Goal: Task Accomplishment & Management: Manage account settings

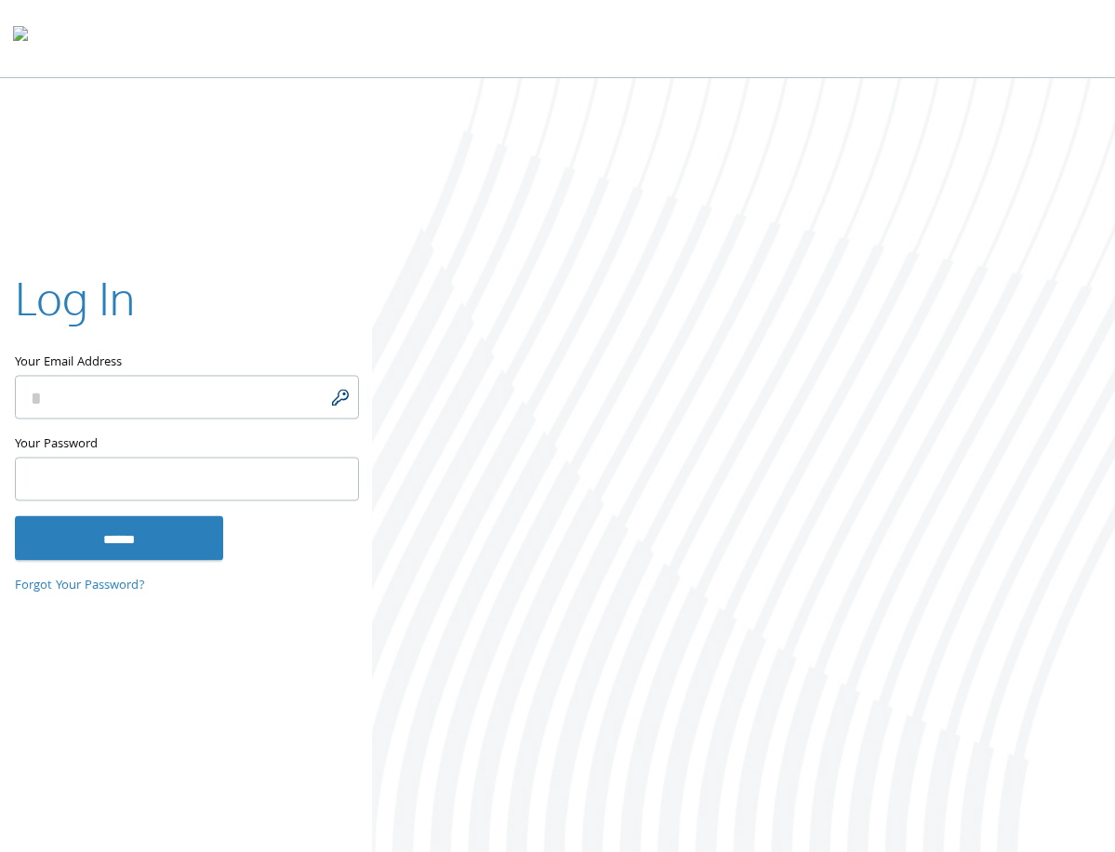
click at [346, 401] on input "Your Email Address" at bounding box center [187, 398] width 344 height 44
type input "**********"
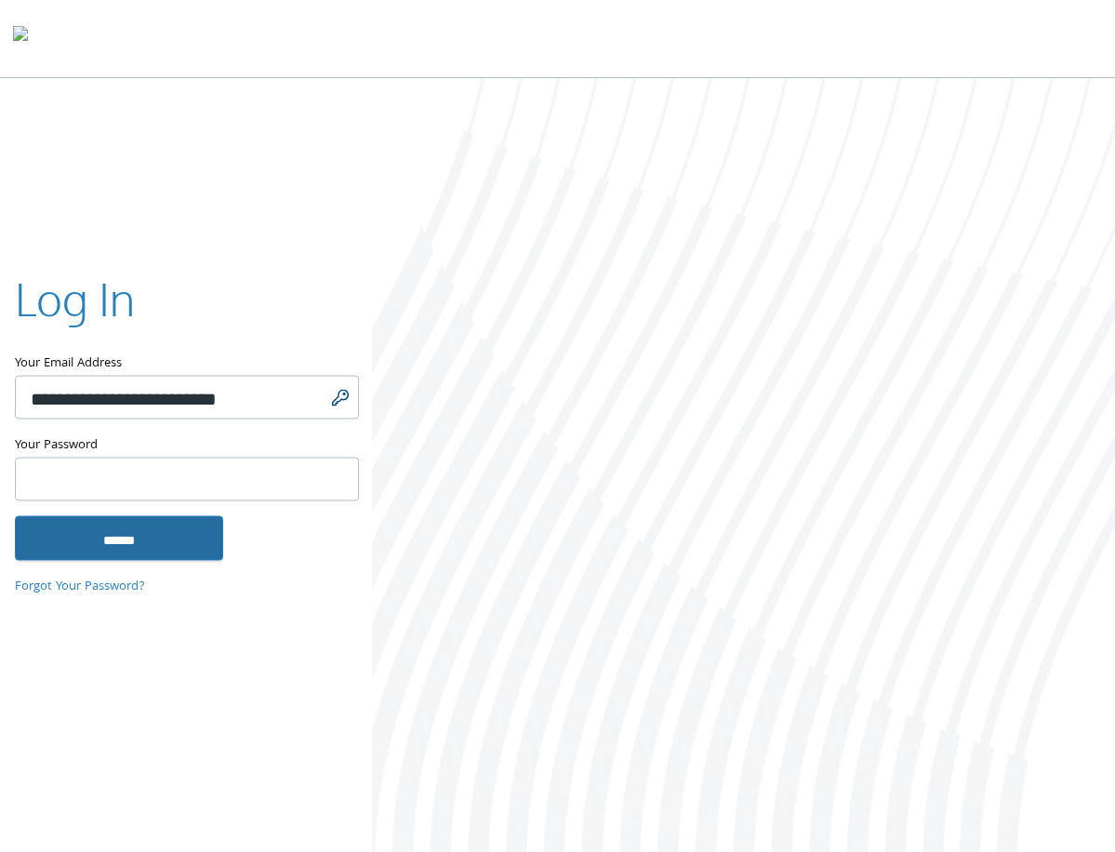
click at [161, 546] on input "******" at bounding box center [119, 537] width 208 height 45
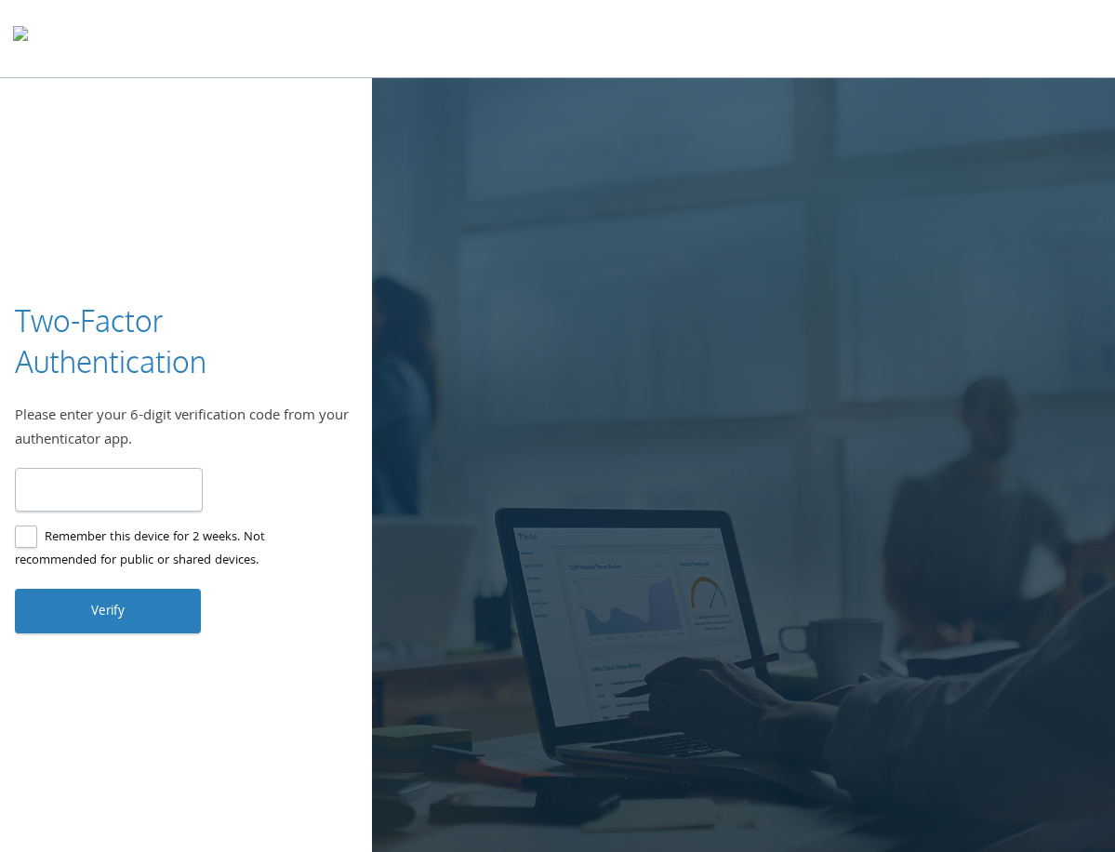
type input "******"
